Goal: Task Accomplishment & Management: Manage account settings

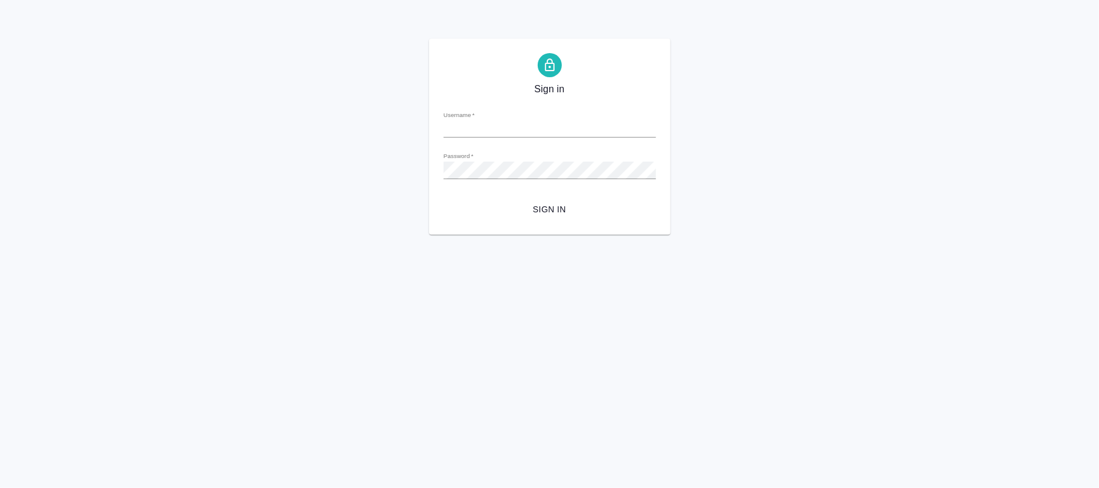
type input "n.fokina@awatera.com"
click at [549, 202] on span "Sign in" at bounding box center [549, 209] width 193 height 15
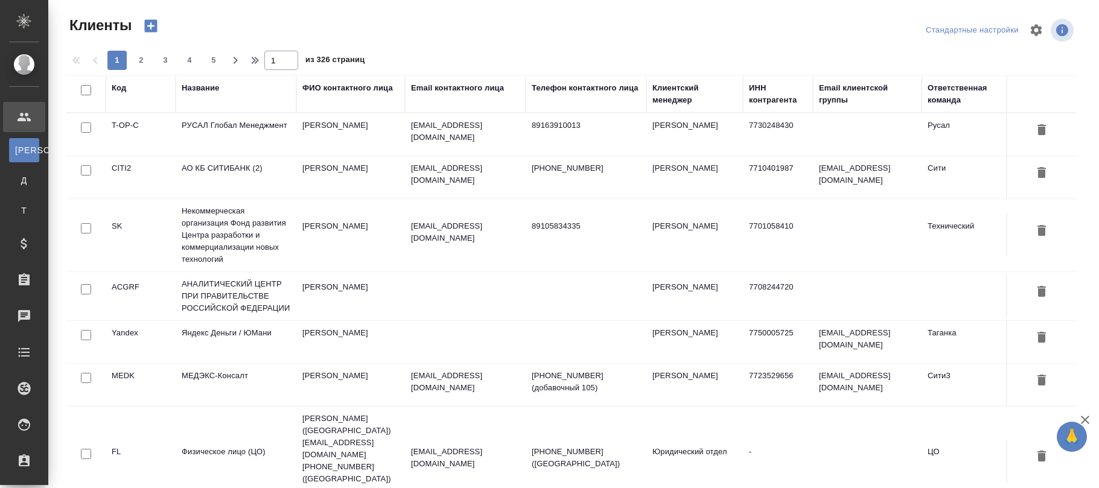
select select "RU"
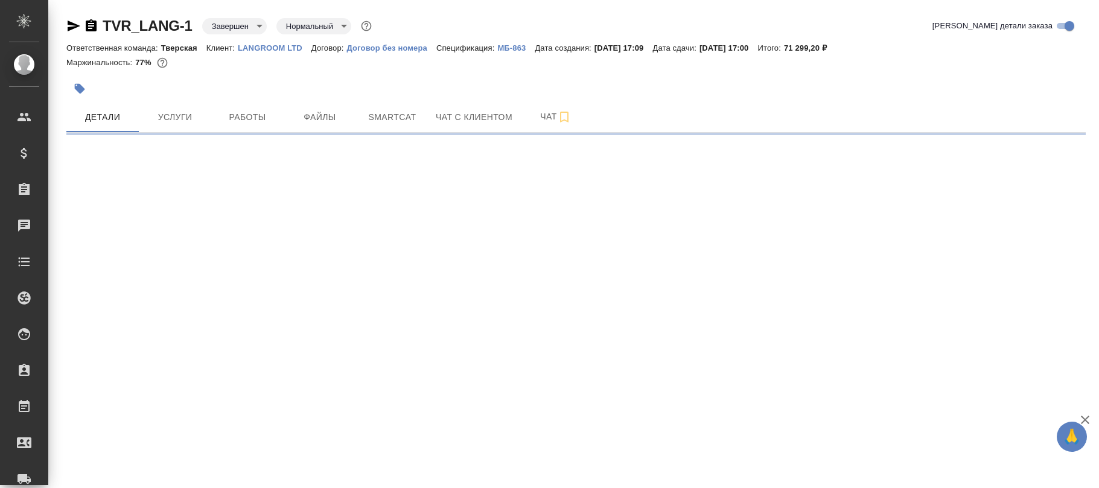
select select "RU"
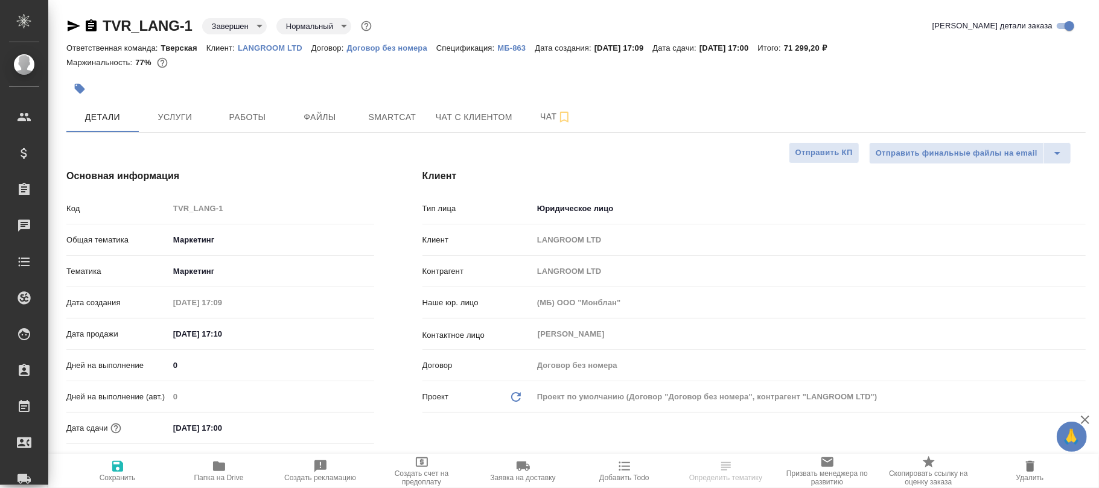
type textarea "x"
type input "[PERSON_NAME]"
click at [182, 121] on span "Услуги" at bounding box center [175, 116] width 58 height 15
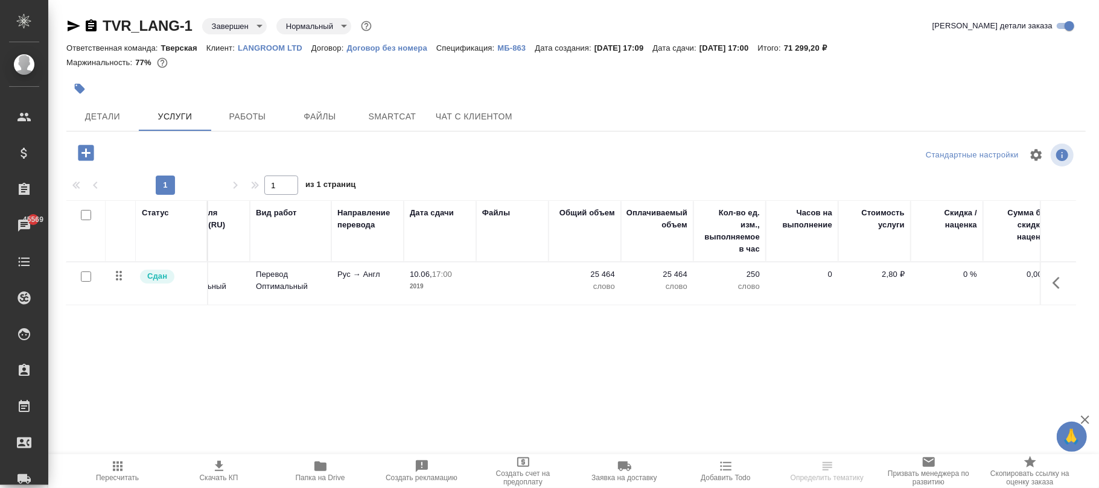
scroll to position [0, 127]
